Goal: Information Seeking & Learning: Learn about a topic

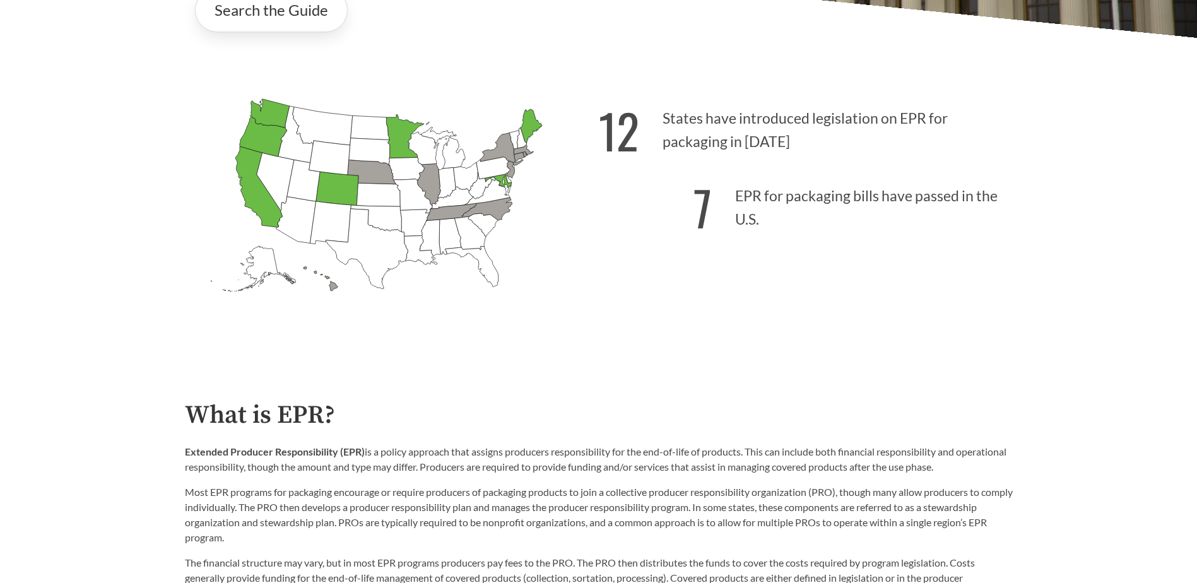
scroll to position [379, 0]
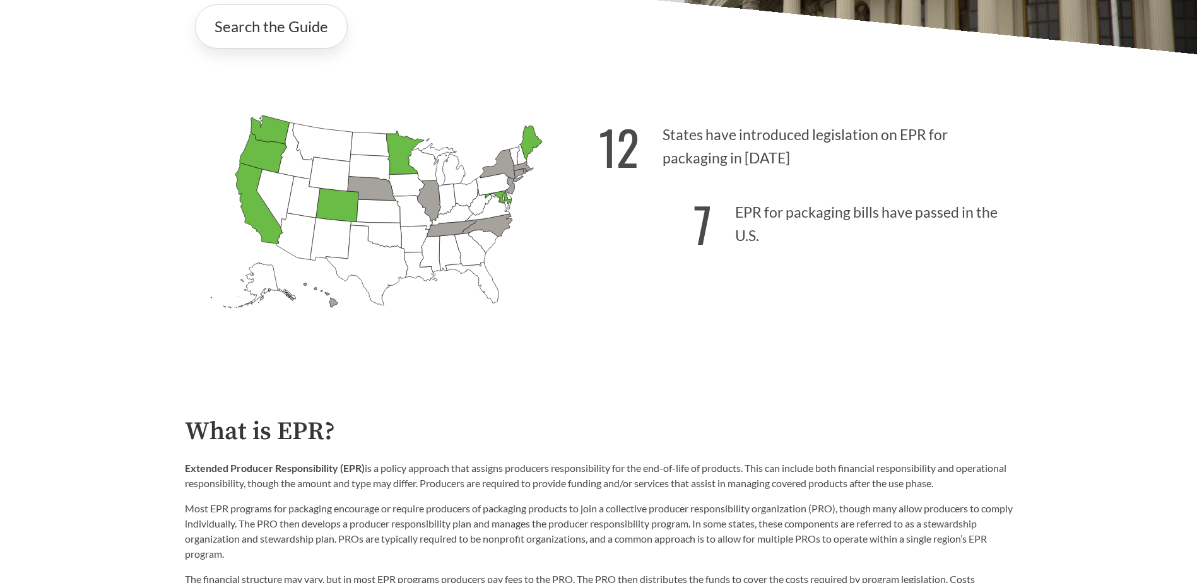
click at [246, 187] on icon "[US_STATE] Passed: 1" at bounding box center [258, 203] width 47 height 81
click at [243, 32] on link "Search the Guide" at bounding box center [271, 26] width 153 height 44
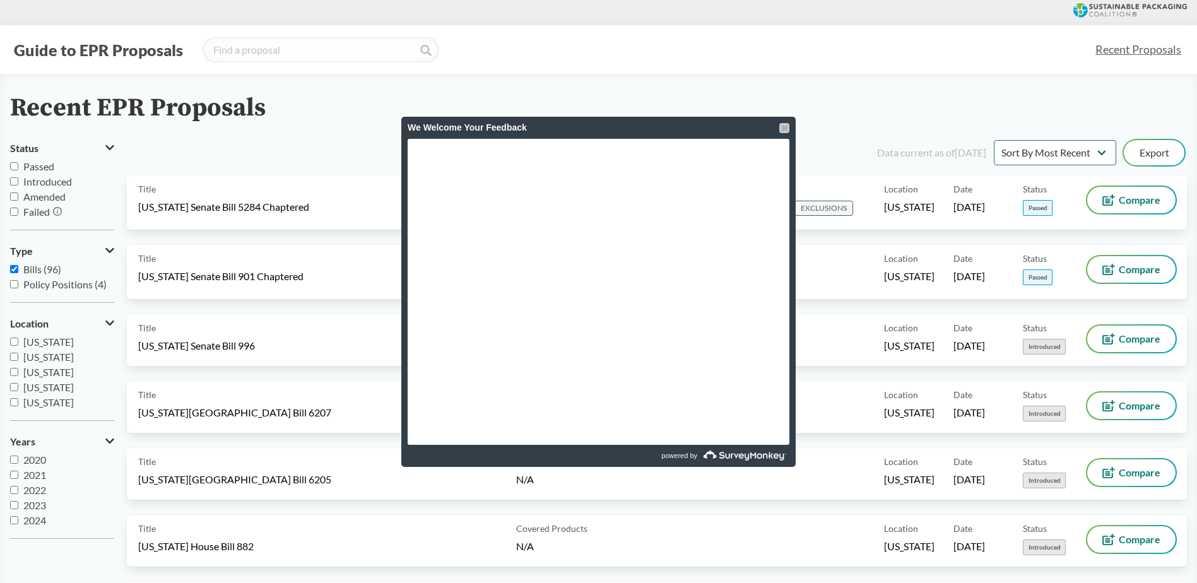
click at [781, 131] on div at bounding box center [784, 128] width 10 height 10
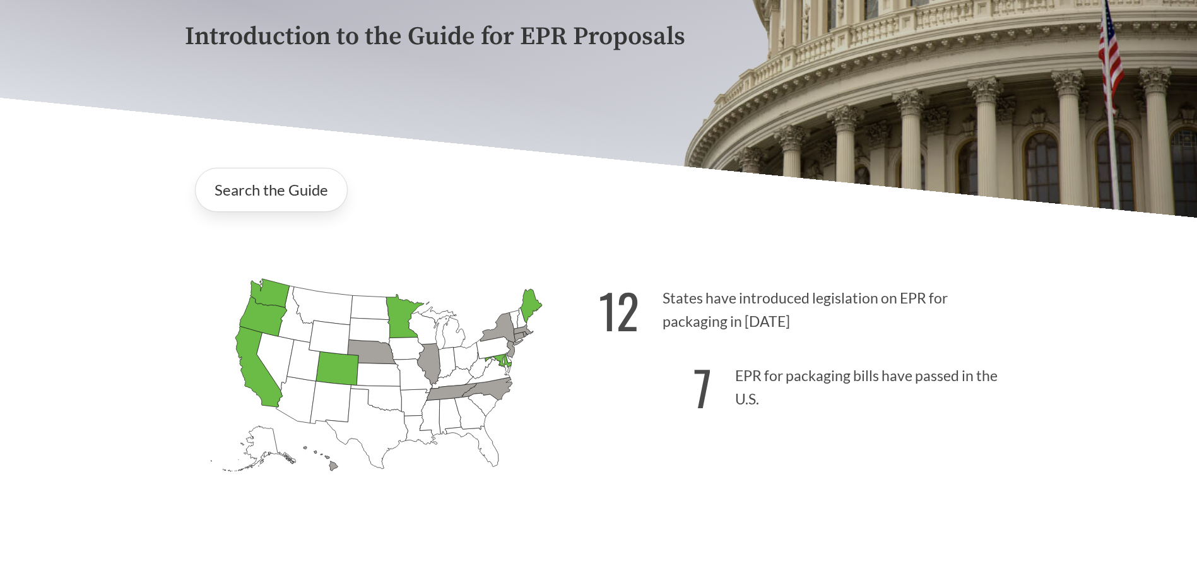
scroll to position [252, 0]
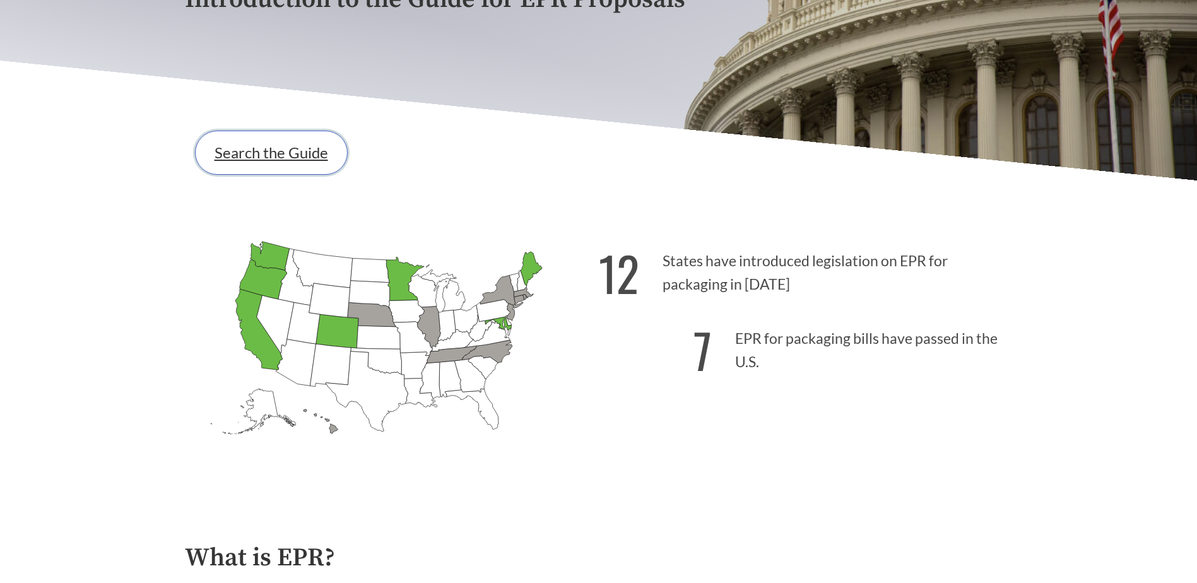
click at [266, 146] on link "Search the Guide" at bounding box center [271, 153] width 153 height 44
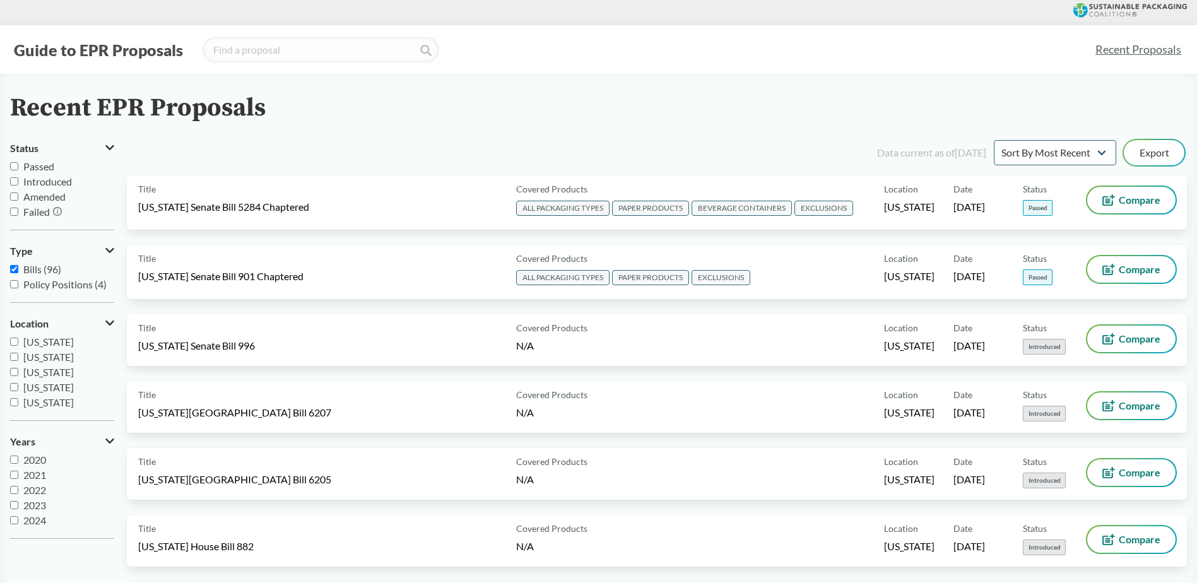
scroll to position [15, 0]
click at [22, 281] on label "Policy Positions (4)" at bounding box center [62, 284] width 104 height 15
click at [18, 281] on input "Policy Positions (4)" at bounding box center [14, 284] width 8 height 8
checkbox input "true"
click at [27, 270] on span "Bills (96)" at bounding box center [42, 269] width 38 height 12
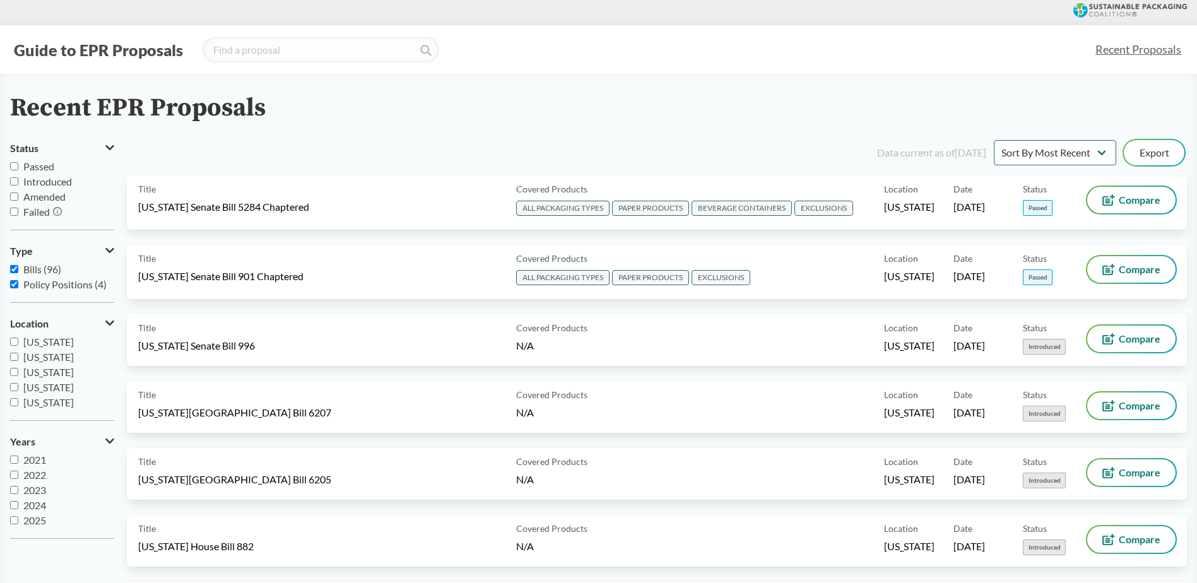
click at [18, 270] on input "Bills (96)" at bounding box center [14, 269] width 8 height 8
checkbox input "false"
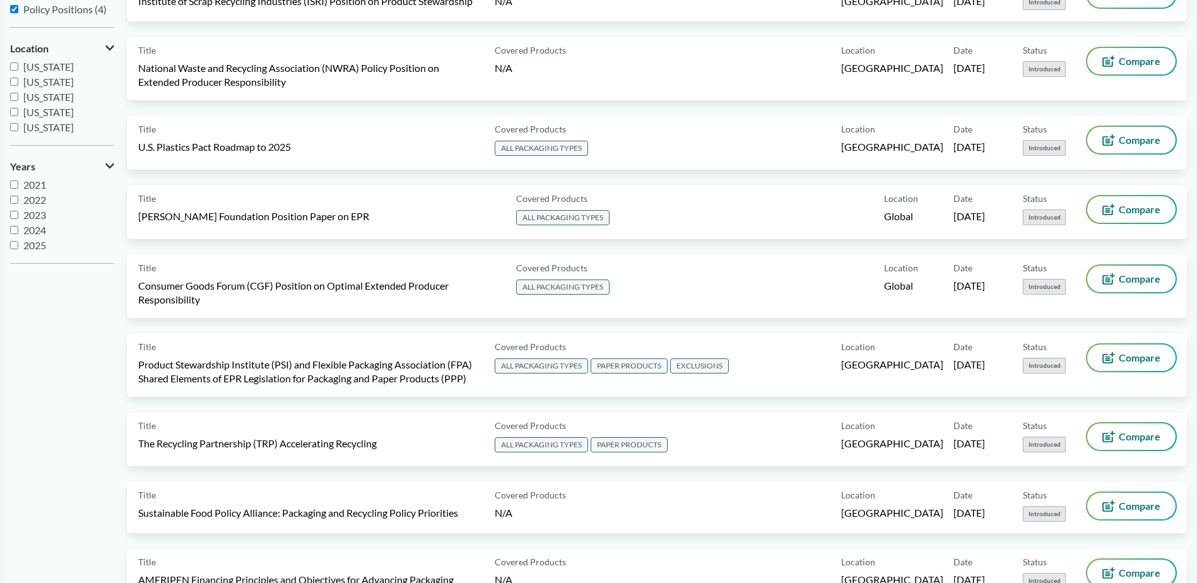
scroll to position [63, 0]
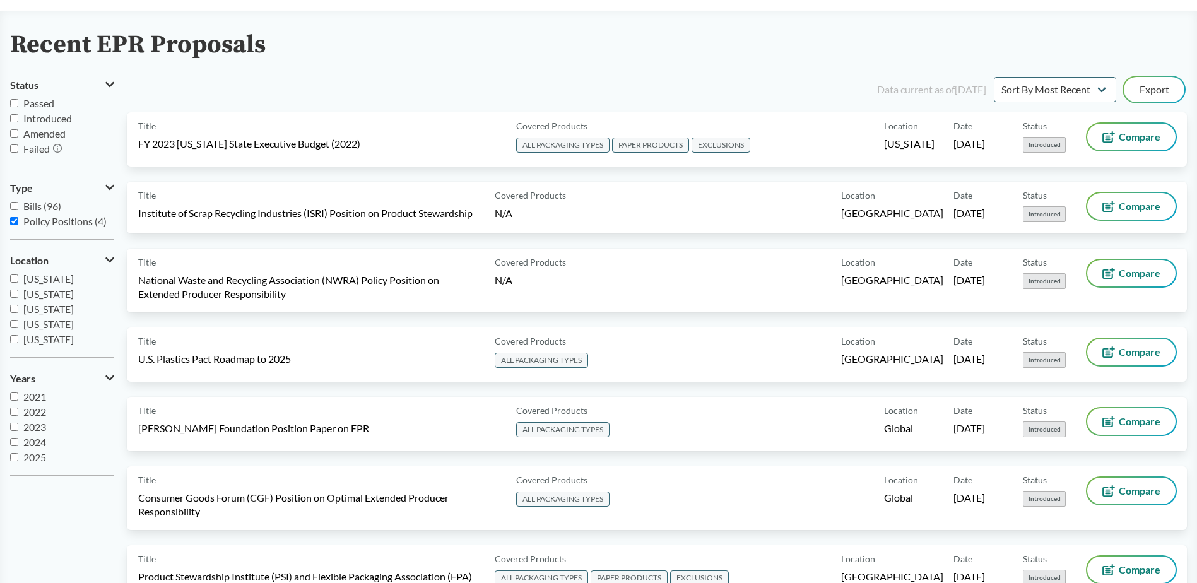
click at [13, 221] on input "Policy Positions (4)" at bounding box center [14, 221] width 8 height 8
checkbox input "false"
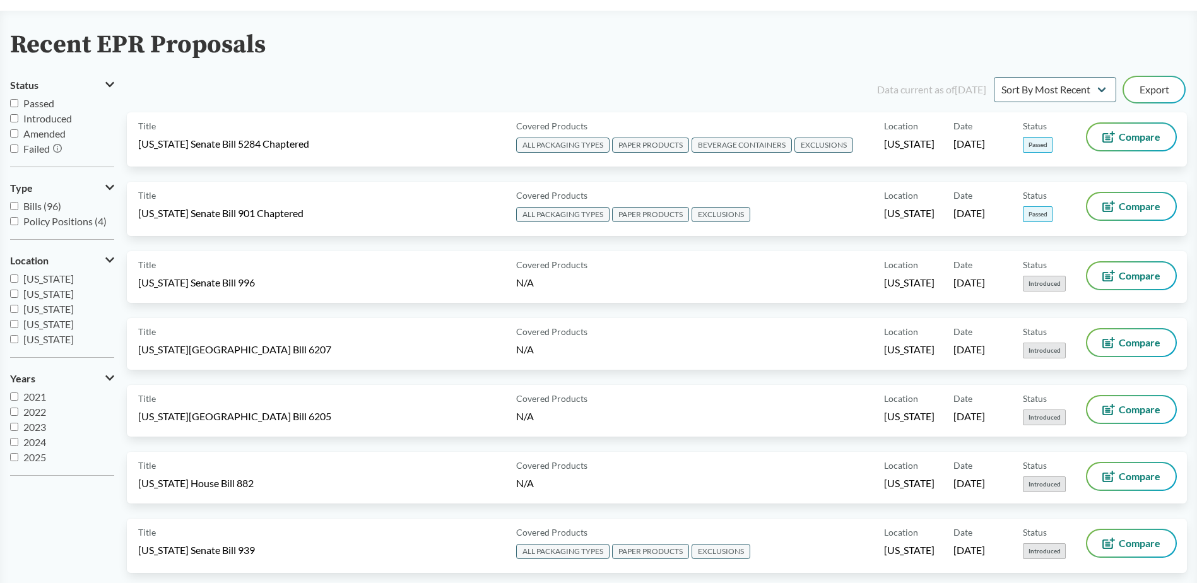
click at [14, 104] on input "Passed" at bounding box center [14, 103] width 8 height 8
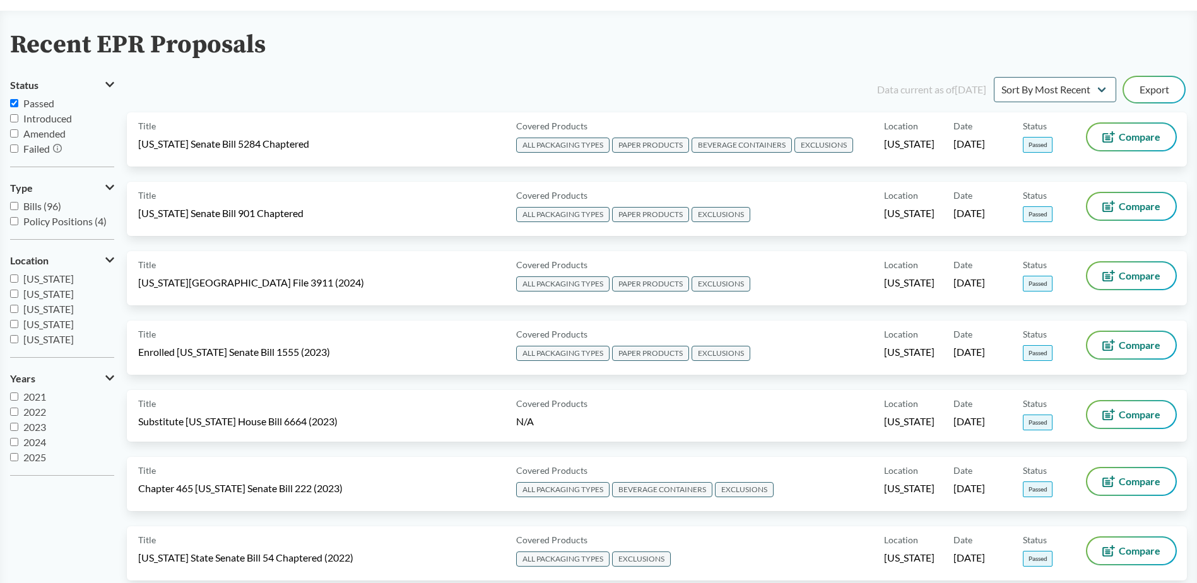
click at [13, 103] on input "Passed" at bounding box center [14, 103] width 8 height 8
checkbox input "false"
